Goal: Navigation & Orientation: Find specific page/section

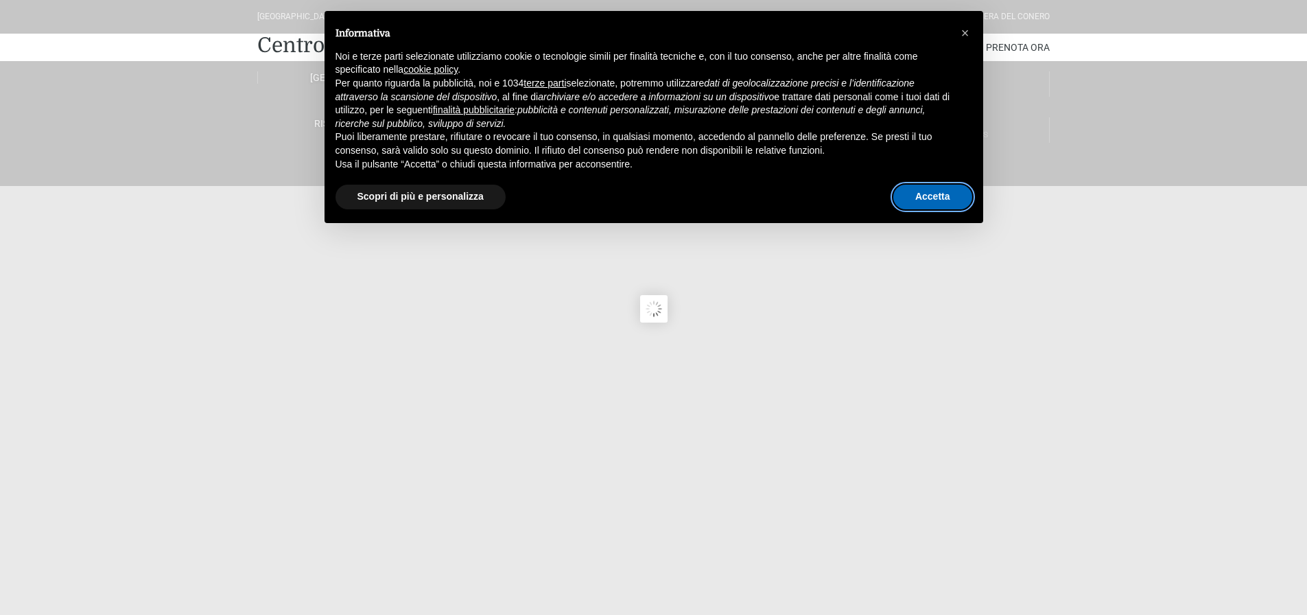
click at [926, 196] on button "Accetta" at bounding box center [932, 197] width 79 height 25
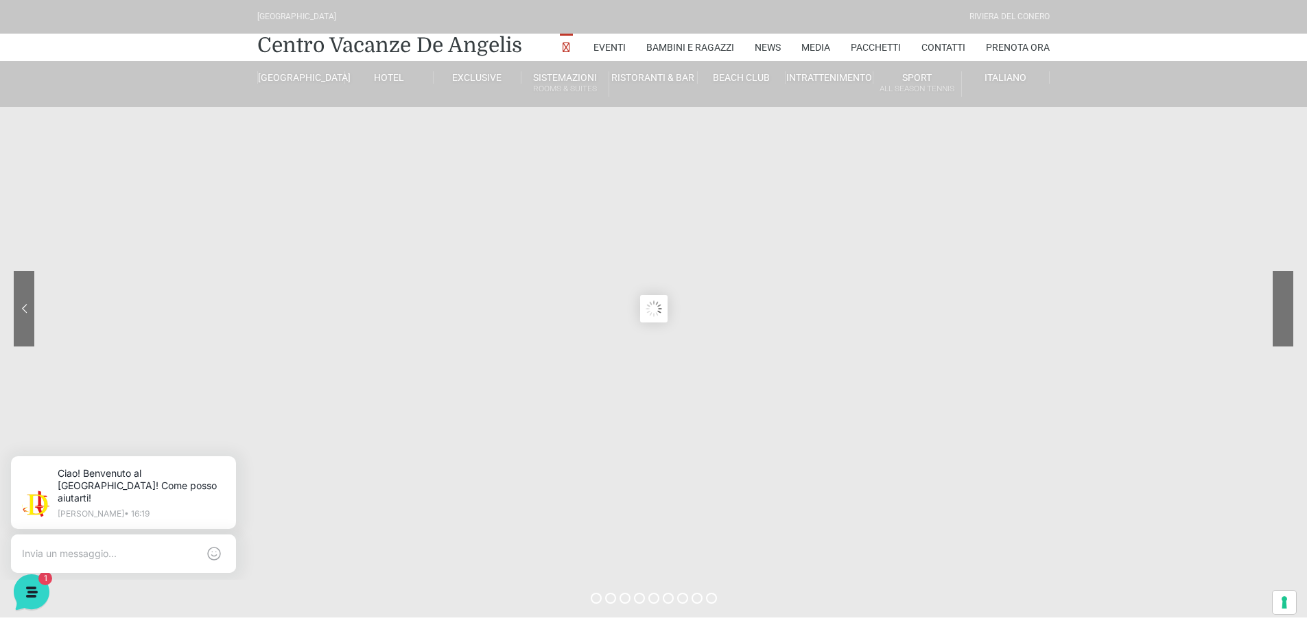
click at [1281, 309] on sr7-nav-img-live at bounding box center [1232, 308] width 124 height 75
click at [656, 307] on sr7-prl at bounding box center [654, 310] width 30 height 24
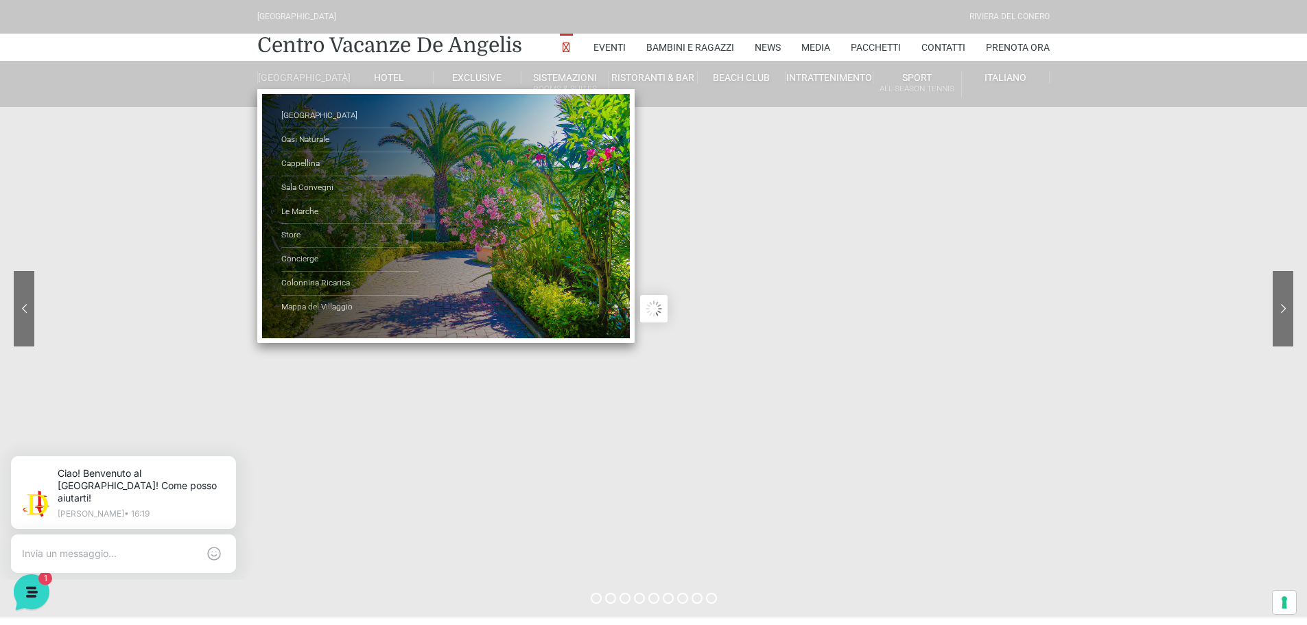
click at [296, 80] on link "[GEOGRAPHIC_DATA]" at bounding box center [301, 77] width 88 height 12
